Goal: Manage account settings

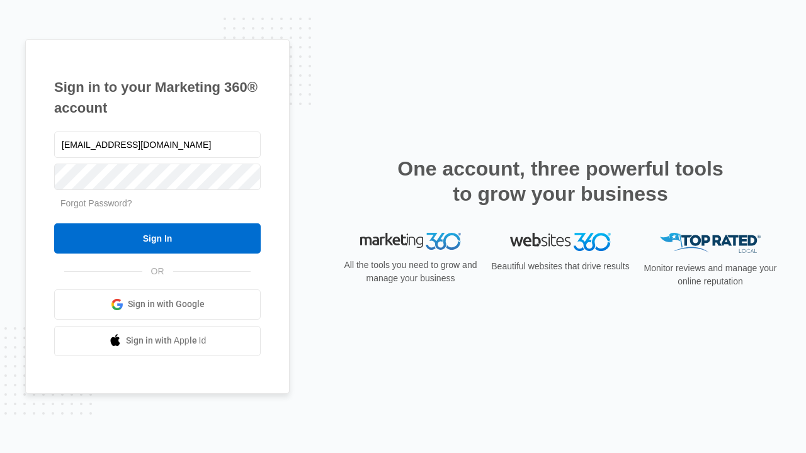
type input "[EMAIL_ADDRESS][DOMAIN_NAME]"
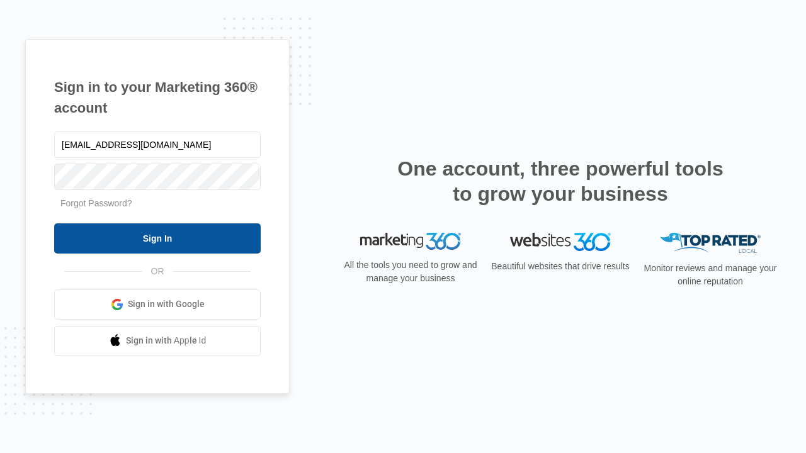
click at [157, 238] on input "Sign In" at bounding box center [157, 239] width 207 height 30
